Goal: Information Seeking & Learning: Learn about a topic

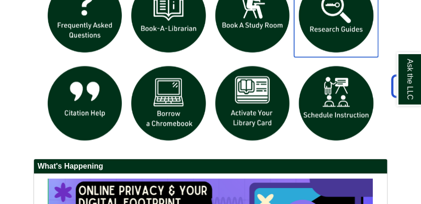
scroll to position [930, 0]
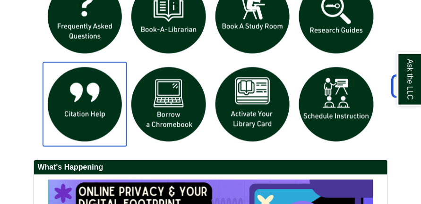
click at [89, 113] on img "slideshow" at bounding box center [85, 104] width 84 height 84
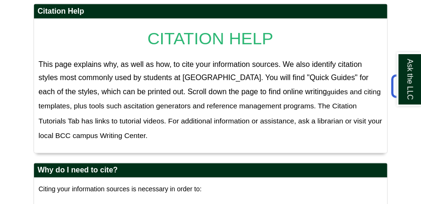
scroll to position [194, 0]
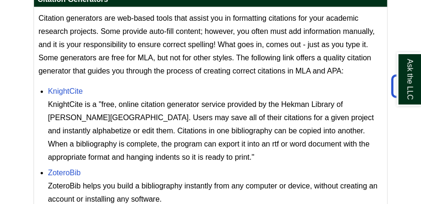
scroll to position [978, 0]
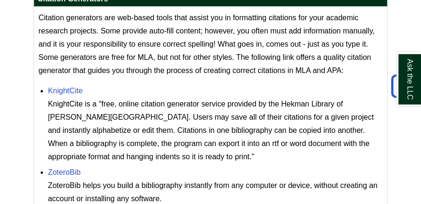
click at [76, 172] on link "ZoteroBib" at bounding box center [64, 173] width 33 height 8
